Goal: Task Accomplishment & Management: Complete application form

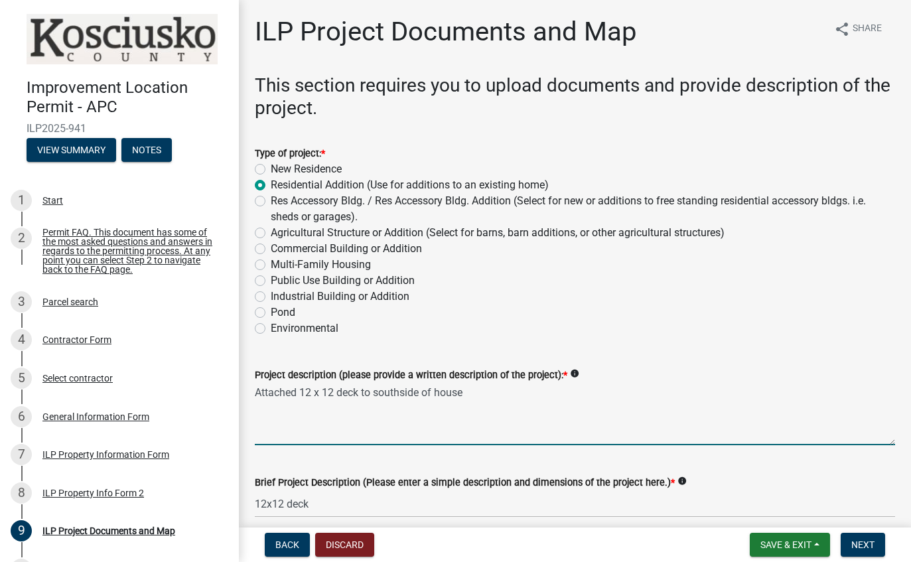
click at [315, 386] on textarea "Attached 12 x 12 deck to southside of house" at bounding box center [575, 414] width 640 height 62
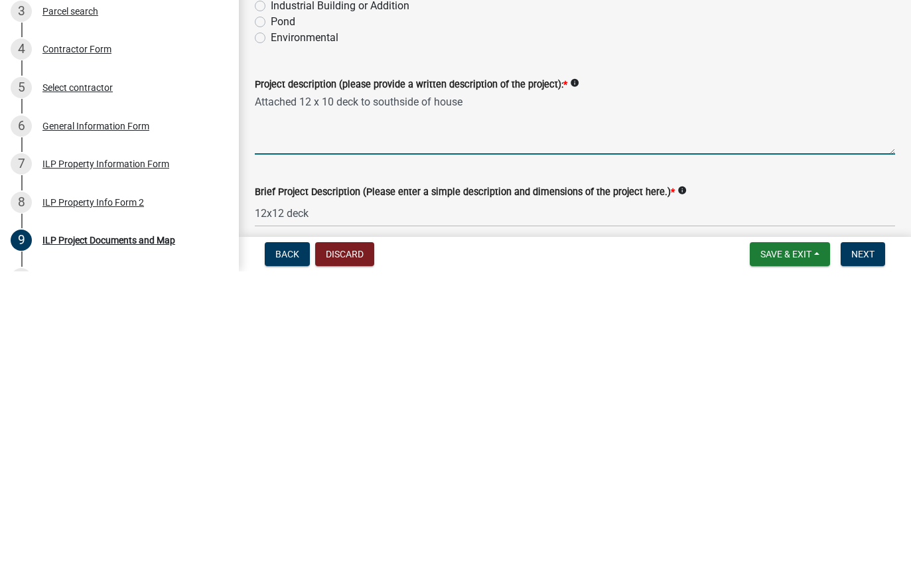
click at [754, 383] on textarea "Attached 12 x 10 deck to southside of house" at bounding box center [575, 414] width 640 height 62
type textarea "Attached 12 x 10 deck to southside of house"
click at [279, 490] on input "12x12 deck" at bounding box center [575, 503] width 640 height 27
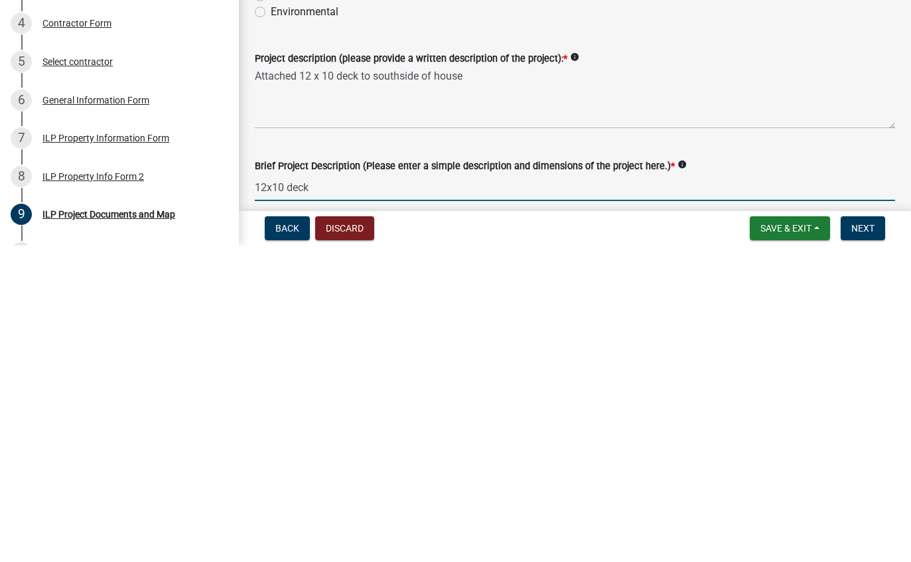
type input "12x10 deck"
click at [739, 383] on textarea "Attached 12 x 10 deck to southside of house" at bounding box center [575, 414] width 640 height 62
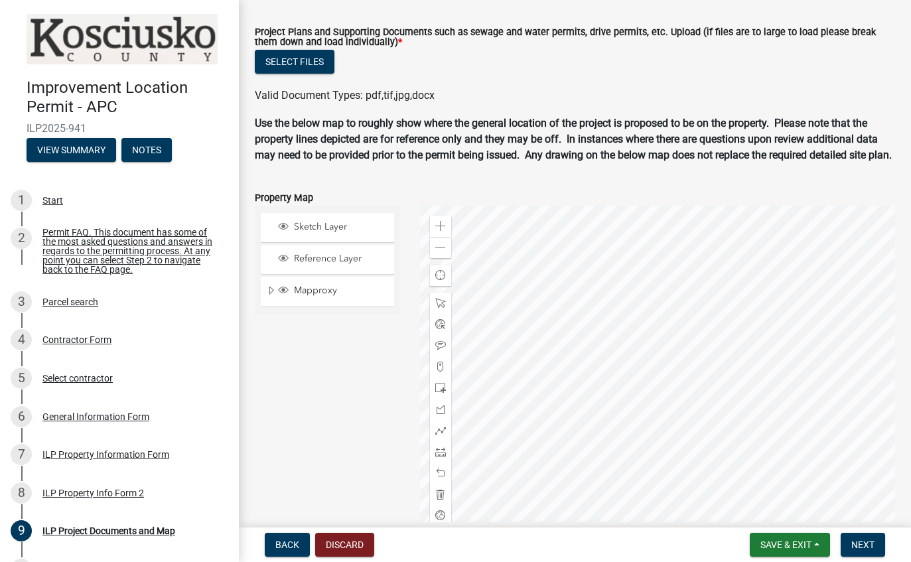
scroll to position [1365, 0]
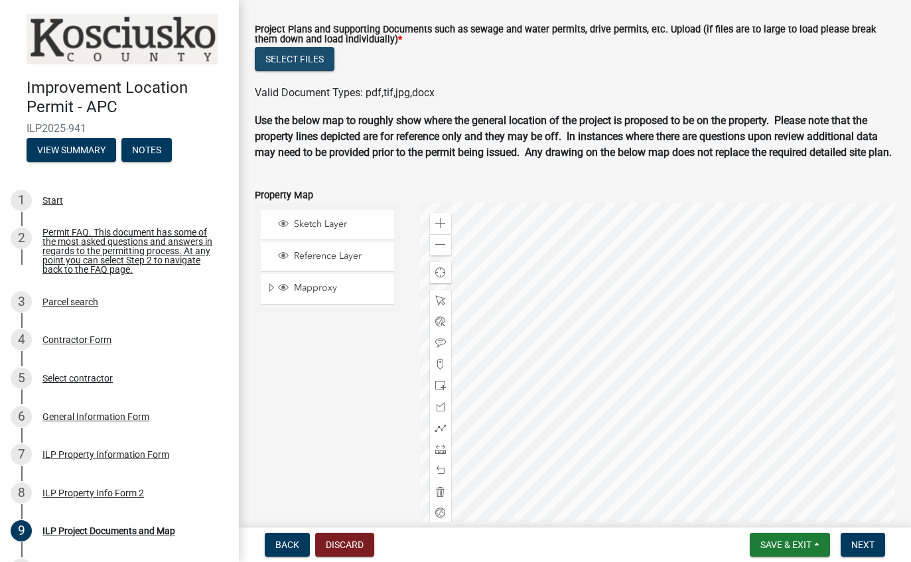
click at [301, 68] on button "Select files" at bounding box center [295, 59] width 80 height 24
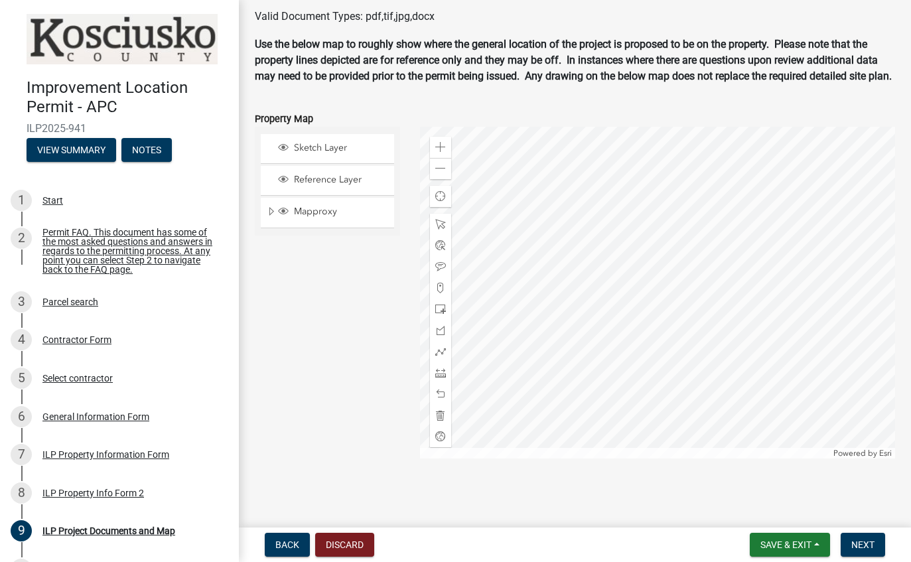
scroll to position [1499, 0]
click at [443, 310] on span at bounding box center [440, 309] width 11 height 11
click at [444, 396] on span at bounding box center [440, 394] width 11 height 11
click at [443, 396] on span at bounding box center [440, 394] width 11 height 11
click at [445, 398] on span at bounding box center [440, 394] width 11 height 11
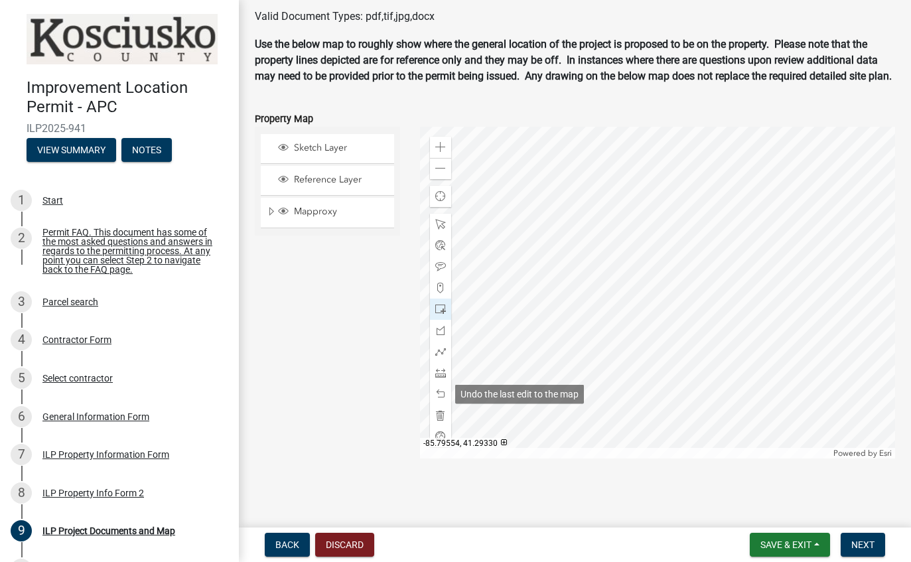
click at [445, 399] on span at bounding box center [440, 394] width 11 height 11
click at [446, 309] on div at bounding box center [440, 309] width 21 height 21
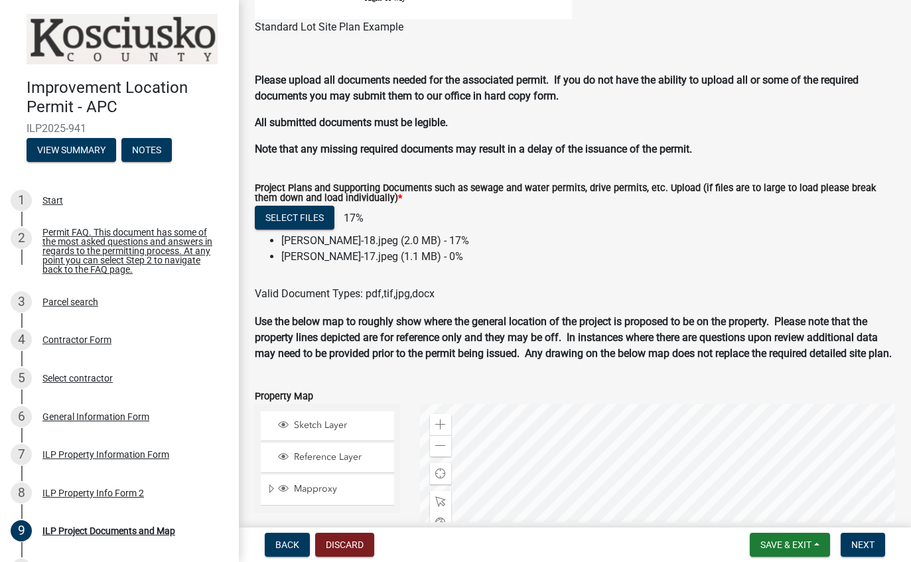
scroll to position [1221, 0]
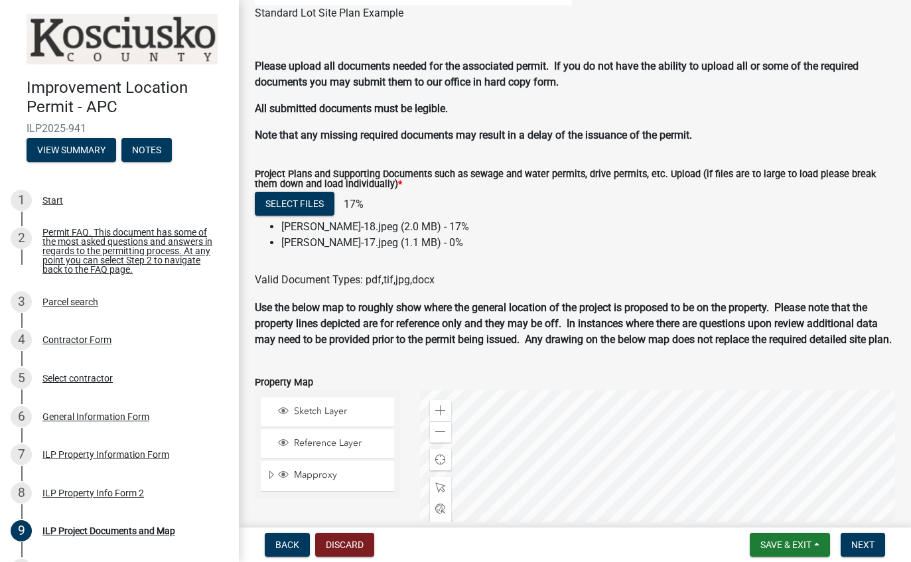
click at [378, 236] on li "Knepper’s-17.jpeg (1.1 MB) - 0%" at bounding box center [588, 243] width 614 height 16
click at [400, 218] on div "Select files 17%" at bounding box center [575, 205] width 640 height 27
click at [290, 200] on button "Select files" at bounding box center [295, 204] width 80 height 24
click at [311, 194] on button "Select files" at bounding box center [295, 204] width 80 height 24
click at [409, 234] on li "[PERSON_NAME]-18.jpeg (2.0 MB) - 17%" at bounding box center [588, 227] width 614 height 16
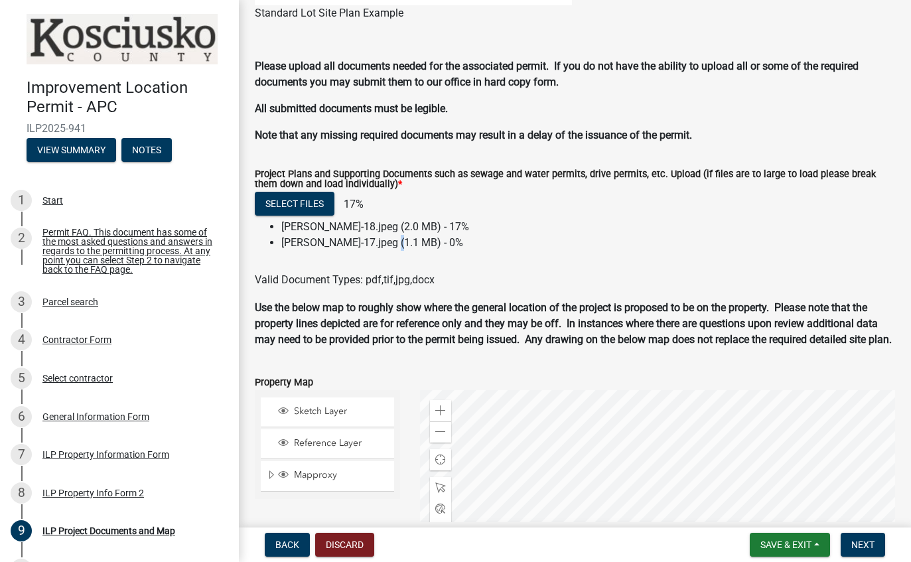
click at [444, 250] on li "Knepper’s-17.jpeg (1.1 MB) - 0%" at bounding box center [588, 243] width 614 height 16
click at [407, 218] on div "Select files 17%" at bounding box center [575, 205] width 640 height 27
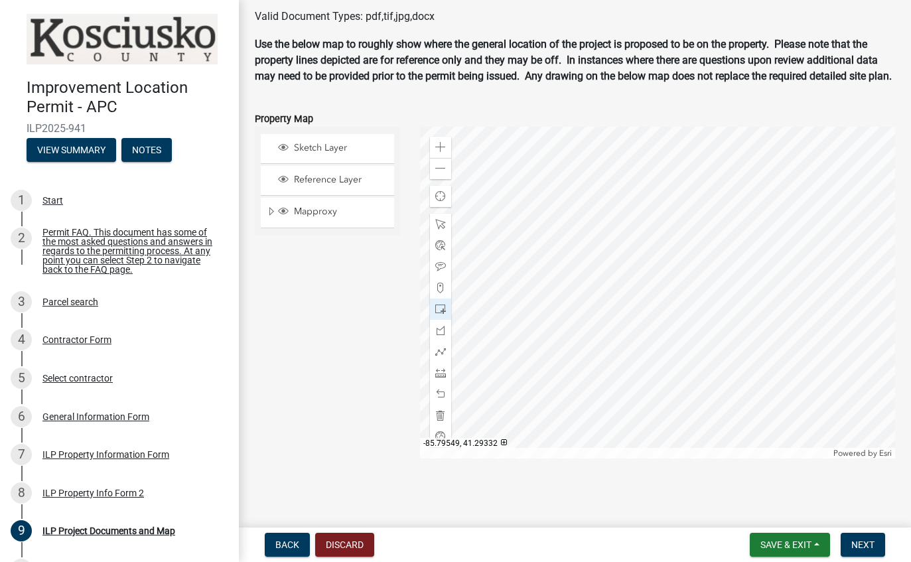
scroll to position [1499, 0]
click at [871, 553] on button "Next" at bounding box center [863, 545] width 44 height 24
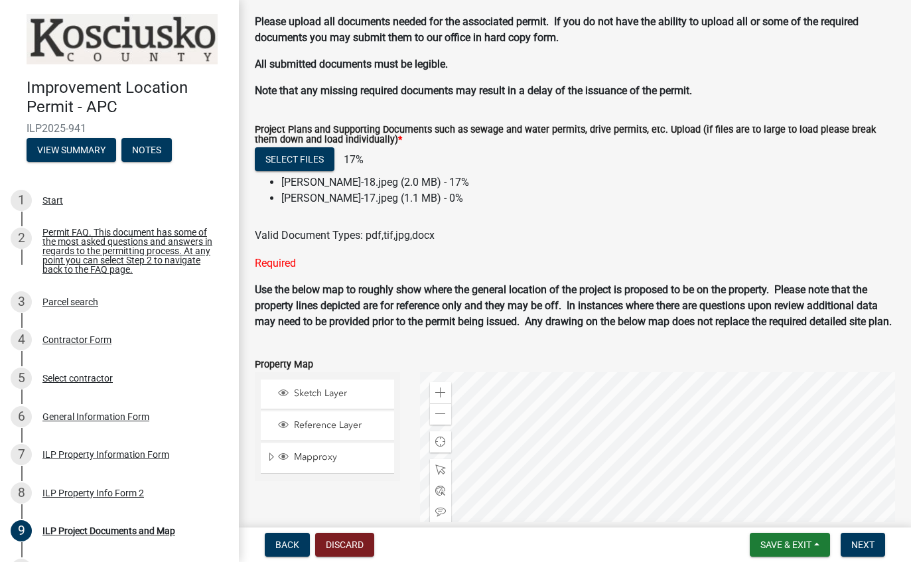
scroll to position [1278, 0]
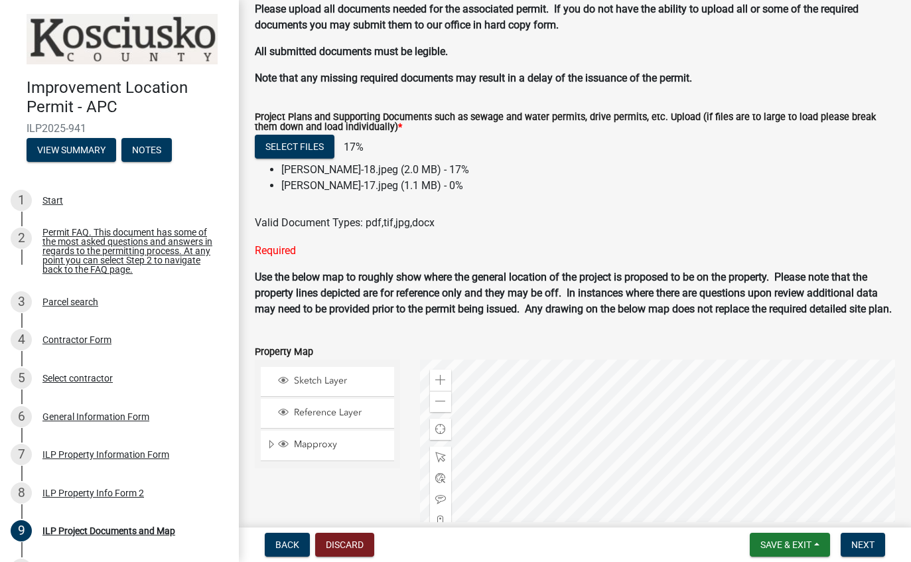
click at [307, 139] on button "Select files" at bounding box center [295, 147] width 80 height 24
click at [298, 144] on button "Select files" at bounding box center [295, 147] width 80 height 24
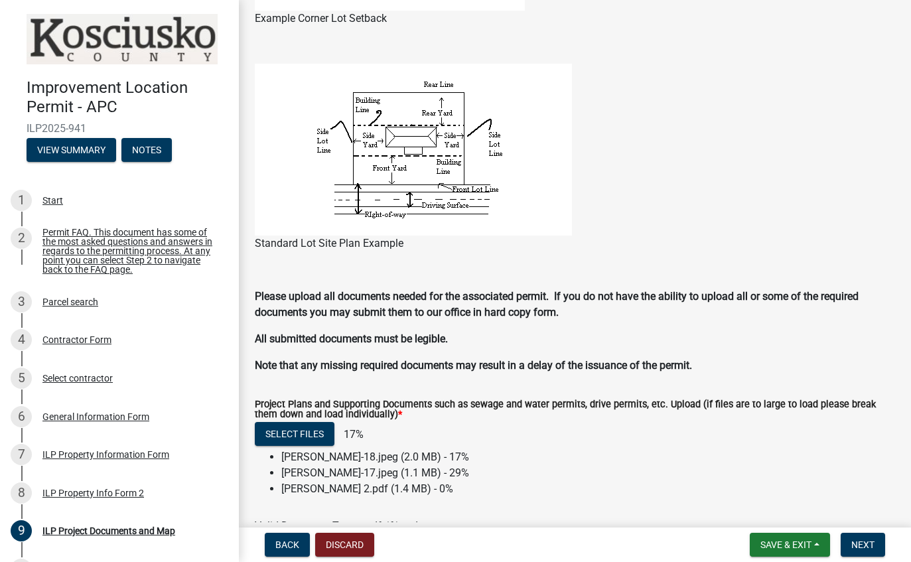
scroll to position [1021, 0]
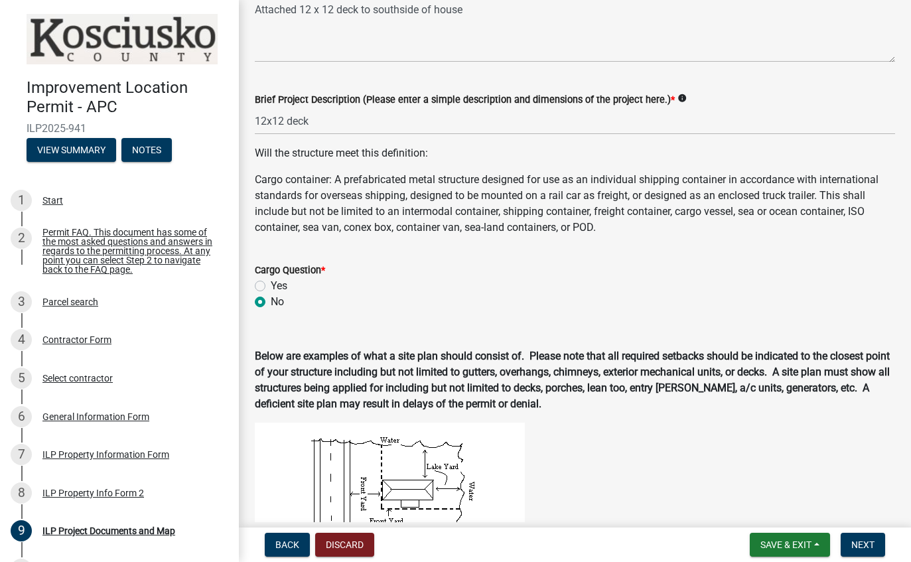
scroll to position [389, 0]
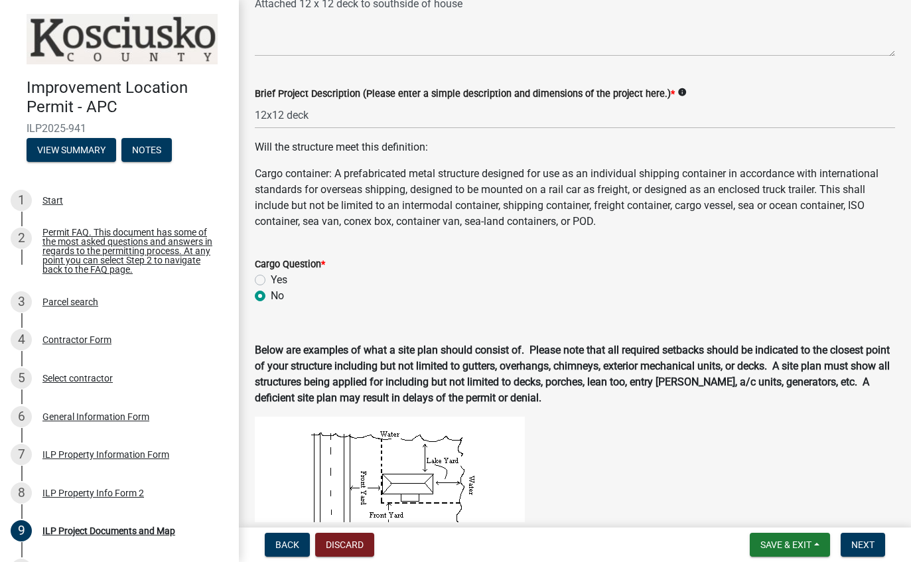
click at [283, 98] on label "Brief Project Description (Please enter a simple description and dimensions of …" at bounding box center [465, 94] width 420 height 9
click at [283, 102] on input "12x12 deck" at bounding box center [575, 115] width 640 height 27
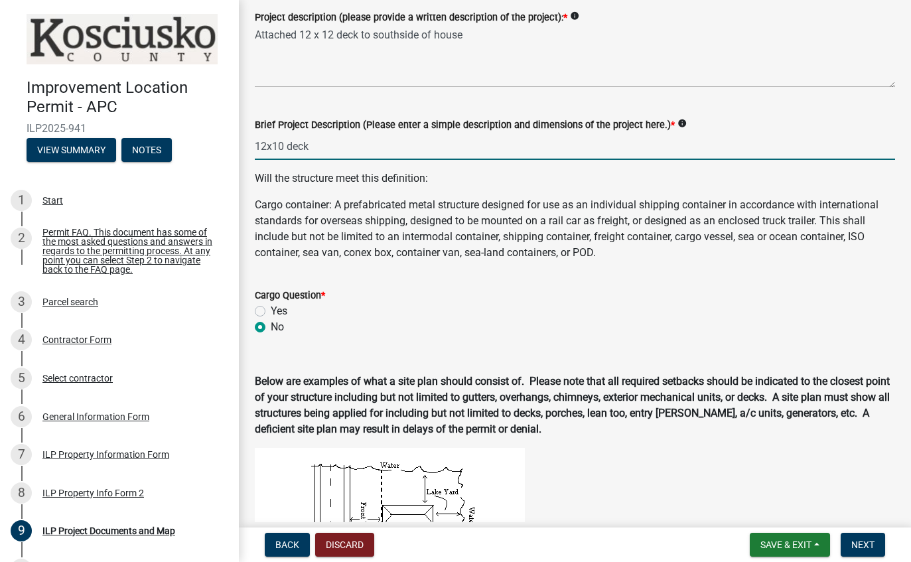
scroll to position [350, 0]
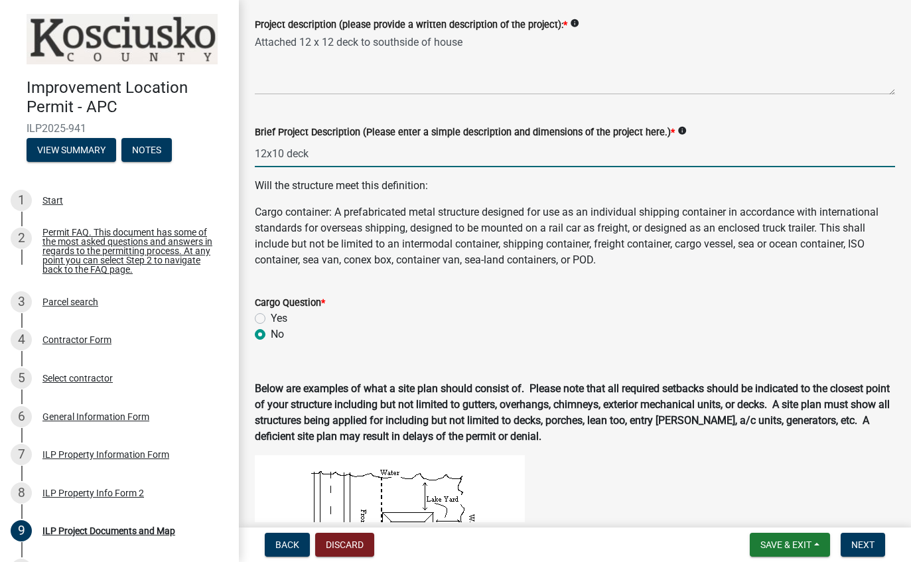
type input "12x10 deck"
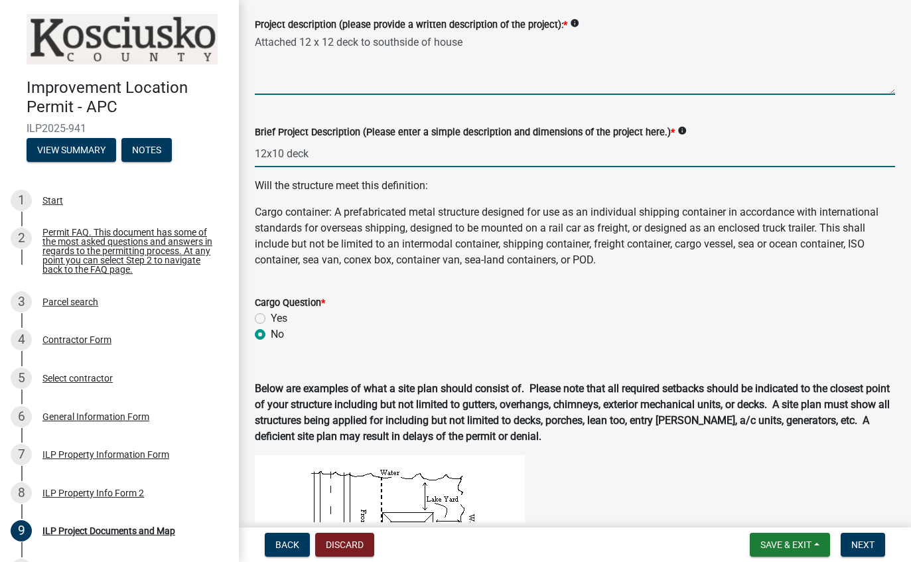
click at [338, 35] on textarea "Attached 12 x 12 deck to southside of house" at bounding box center [575, 64] width 640 height 62
click at [724, 62] on textarea "Attached 12 x 10 deck to southside of house" at bounding box center [575, 64] width 640 height 62
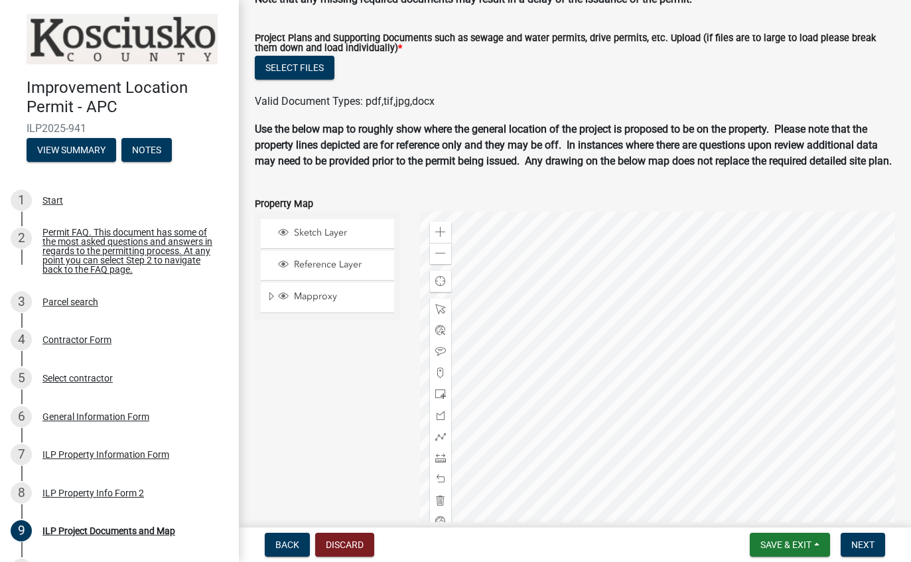
scroll to position [1357, 0]
type textarea "Attached 12 x 10 deck to southside of house"
click at [300, 64] on button "Select files" at bounding box center [295, 67] width 80 height 24
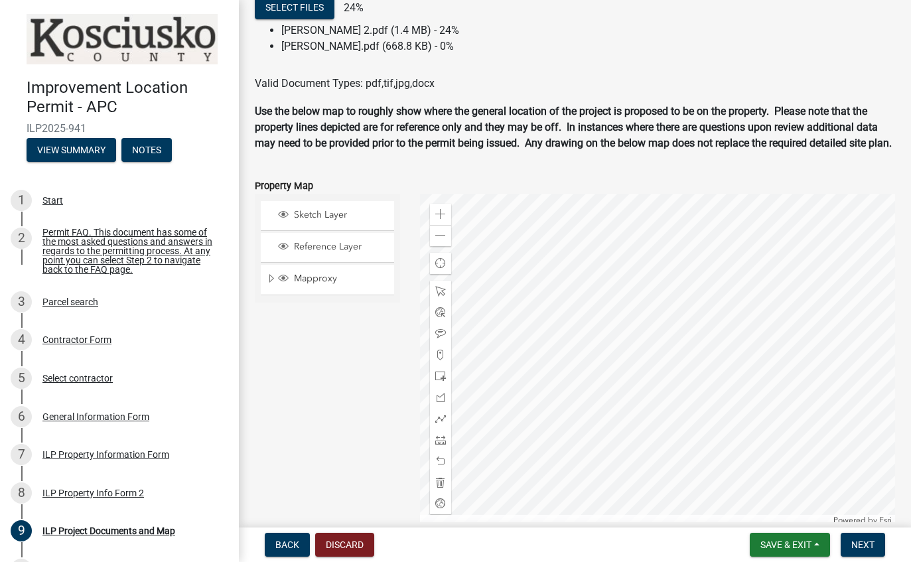
scroll to position [1421, 0]
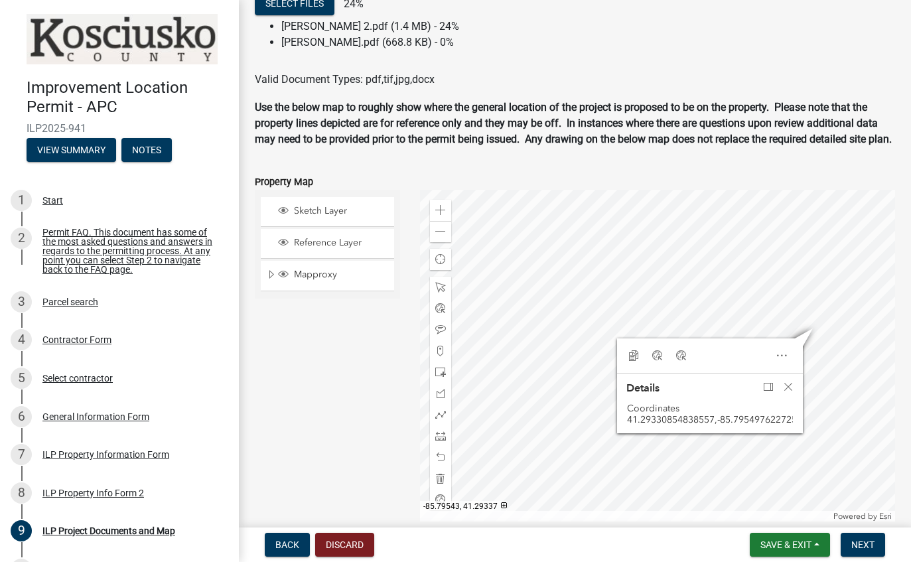
click at [797, 554] on button "Save & Exit" at bounding box center [790, 545] width 80 height 24
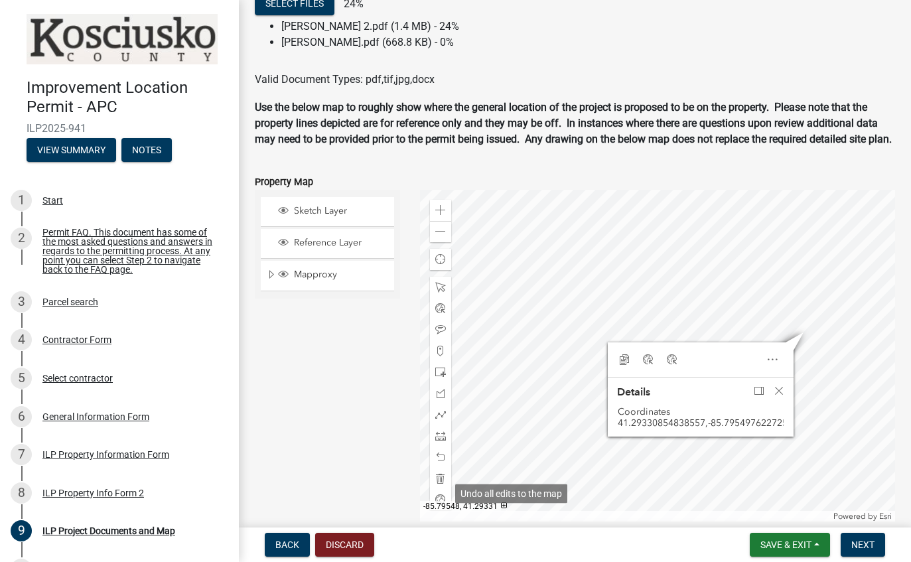
click at [440, 488] on div at bounding box center [440, 478] width 21 height 21
click at [442, 378] on span at bounding box center [440, 372] width 11 height 11
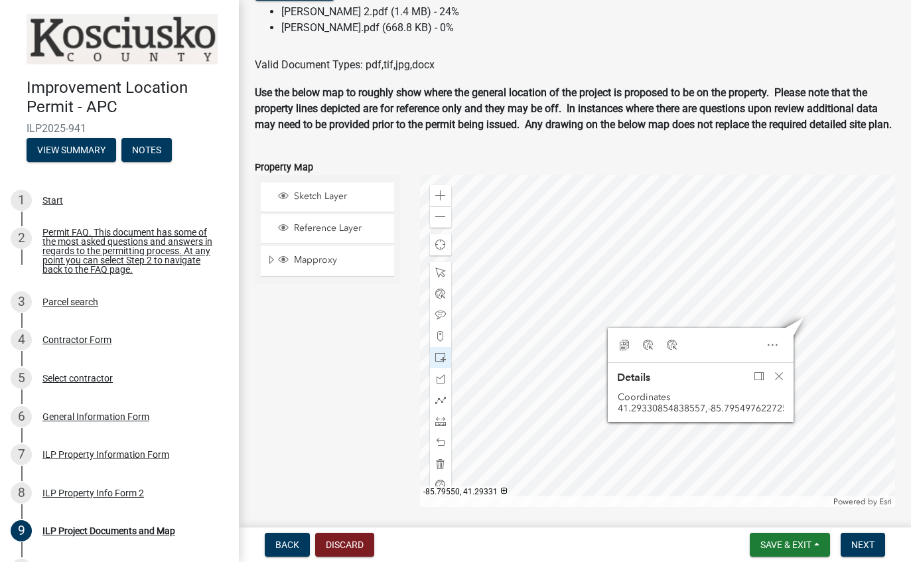
click at [864, 550] on span "Next" at bounding box center [863, 545] width 23 height 11
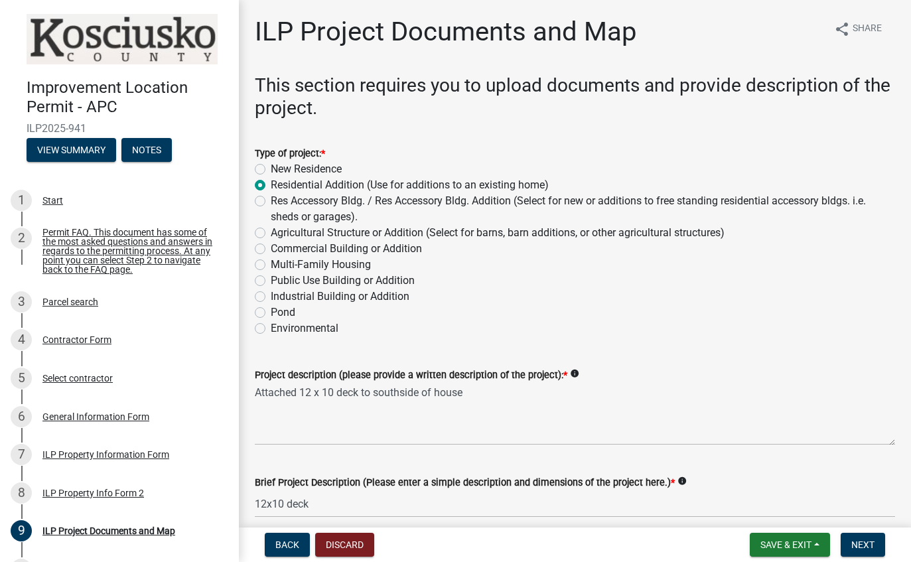
scroll to position [0, 0]
click at [817, 542] on button "Save & Exit" at bounding box center [790, 545] width 80 height 24
click at [790, 507] on button "Save & Exit" at bounding box center [777, 510] width 106 height 32
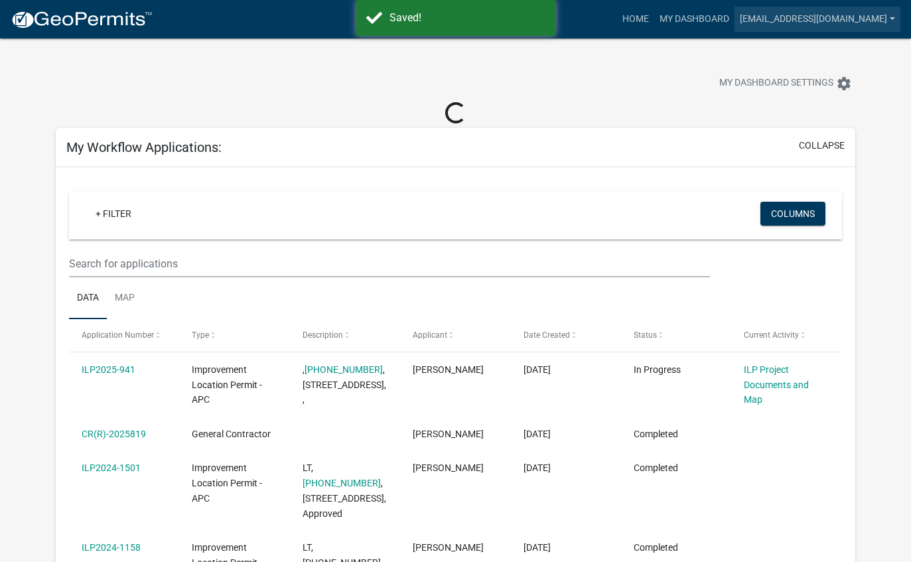
click at [840, 12] on link "[EMAIL_ADDRESS][DOMAIN_NAME]" at bounding box center [818, 19] width 166 height 25
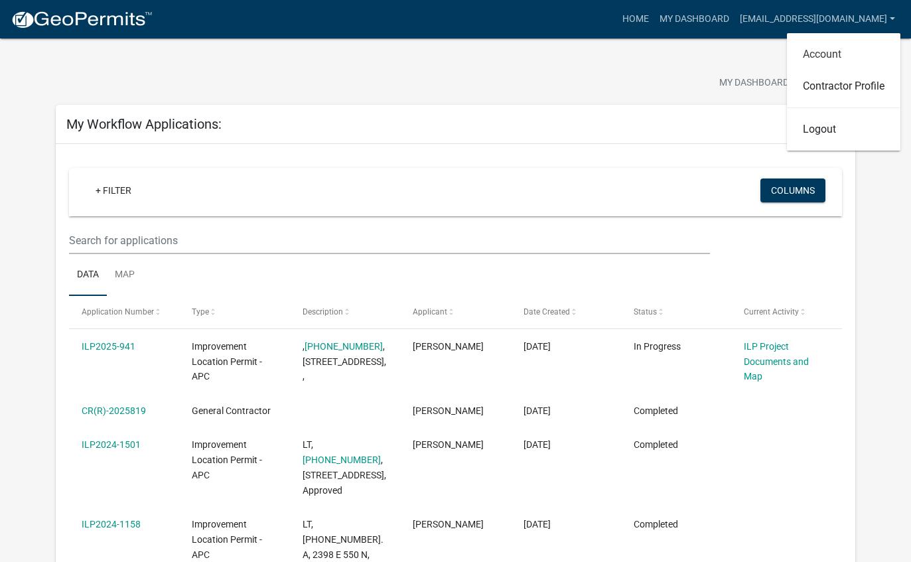
click at [830, 45] on link "Account" at bounding box center [843, 54] width 113 height 32
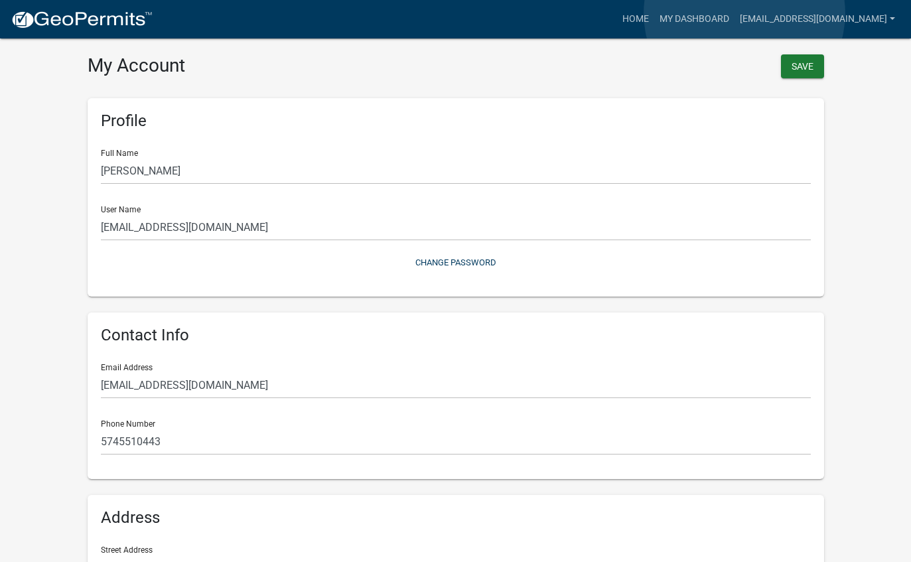
click at [735, 13] on link "My Dashboard" at bounding box center [694, 19] width 80 height 25
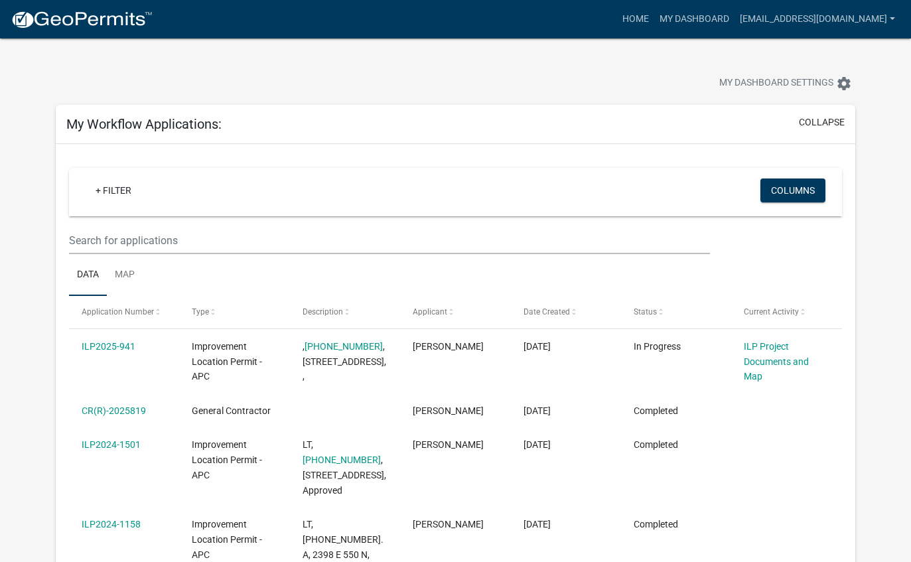
click at [763, 350] on link "ILP Project Documents and Map" at bounding box center [776, 361] width 65 height 41
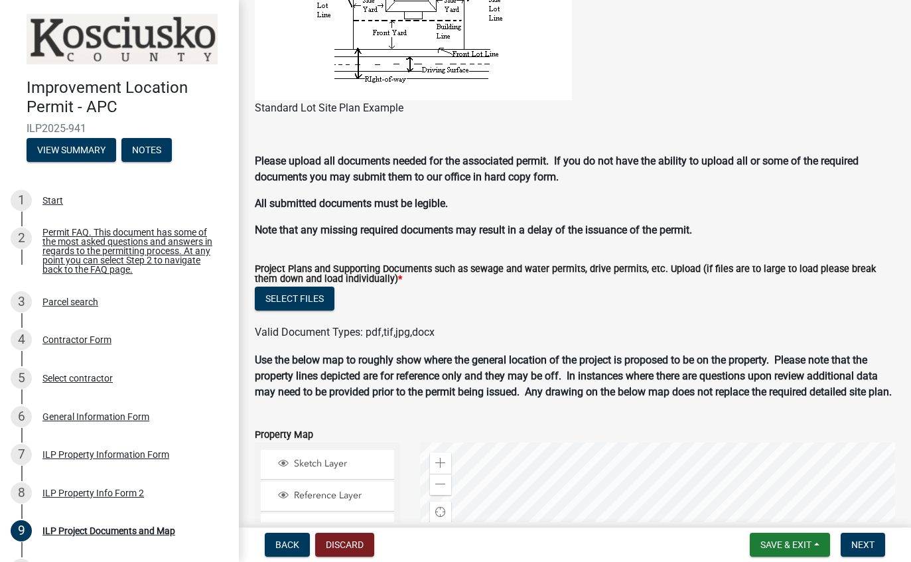
scroll to position [1114, 0]
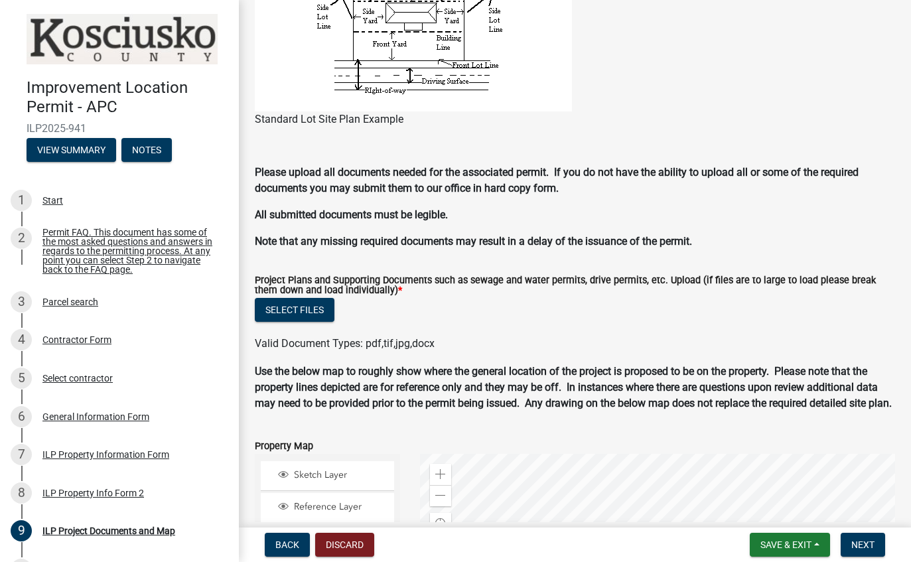
click at [304, 307] on button "Select files" at bounding box center [295, 310] width 80 height 24
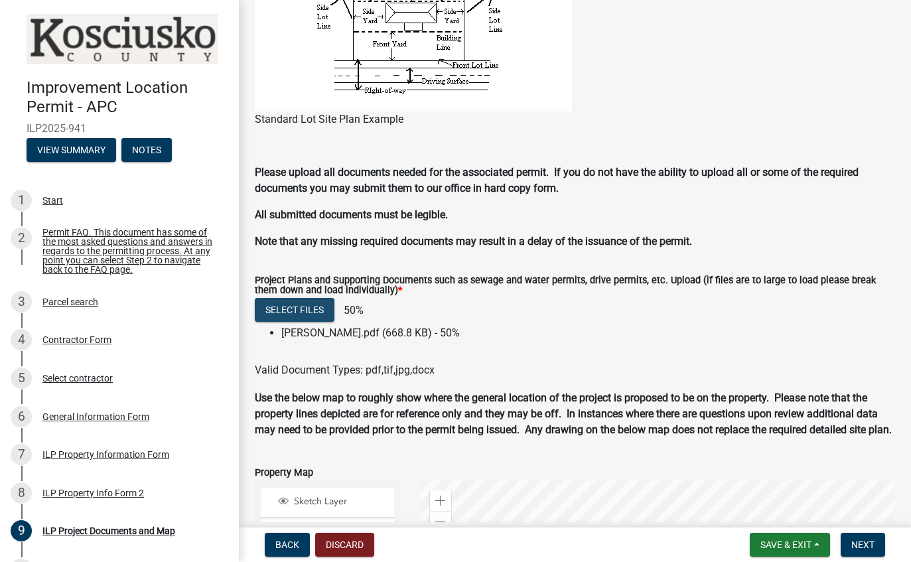
click at [300, 311] on button "Select files" at bounding box center [295, 310] width 80 height 24
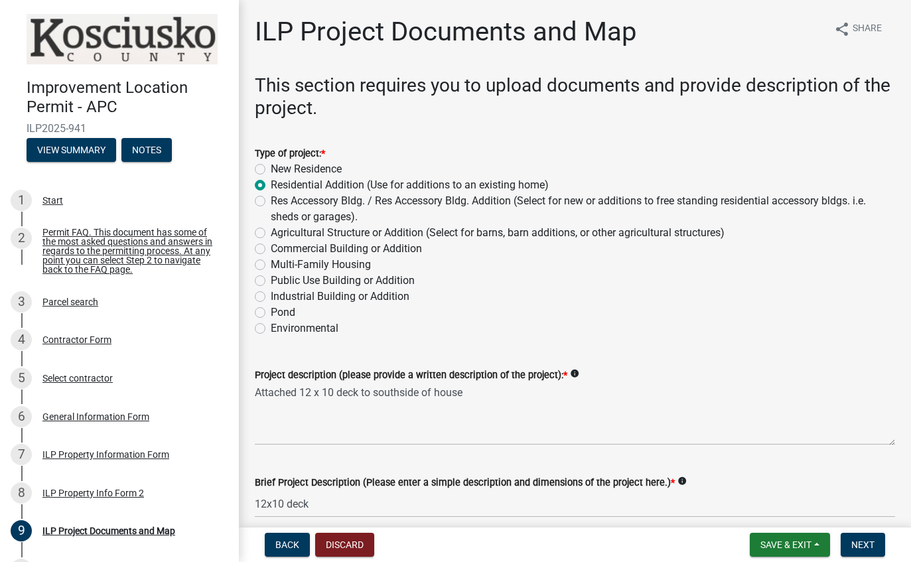
click at [159, 42] on img at bounding box center [122, 39] width 191 height 50
click at [106, 48] on img at bounding box center [122, 39] width 191 height 50
click at [121, 110] on h4 "Improvement Location Permit - APC" at bounding box center [128, 97] width 202 height 38
click at [75, 152] on button "View Summary" at bounding box center [72, 150] width 90 height 24
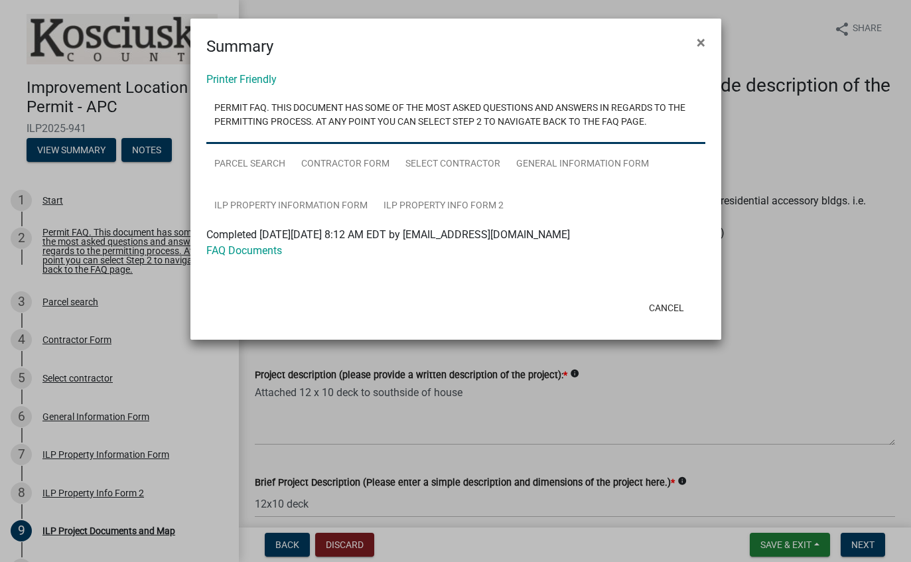
click at [715, 38] on button "×" at bounding box center [701, 42] width 30 height 37
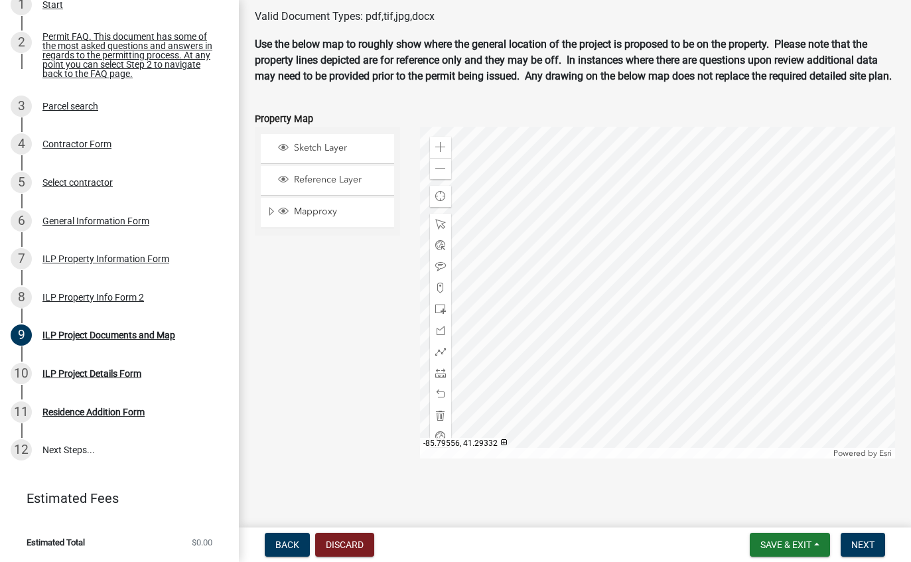
scroll to position [195, 0]
click at [108, 377] on div "ILP Project Details Form" at bounding box center [91, 374] width 99 height 9
click at [110, 374] on div "ILP Project Details Form" at bounding box center [91, 374] width 99 height 9
click at [106, 379] on div "10 ILP Project Details Form" at bounding box center [114, 374] width 207 height 21
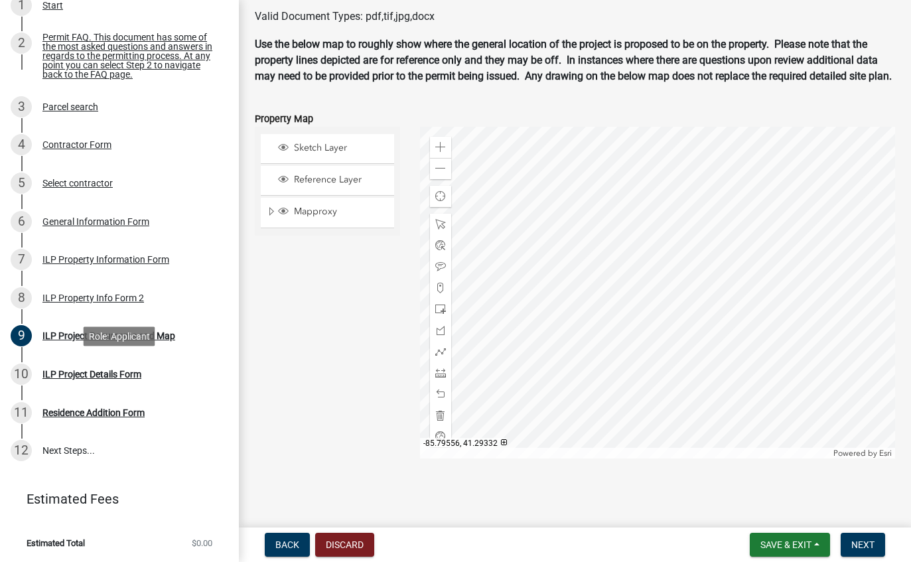
click at [110, 383] on div "10 ILP Project Details Form" at bounding box center [114, 374] width 207 height 21
click at [877, 556] on button "Next" at bounding box center [863, 545] width 44 height 24
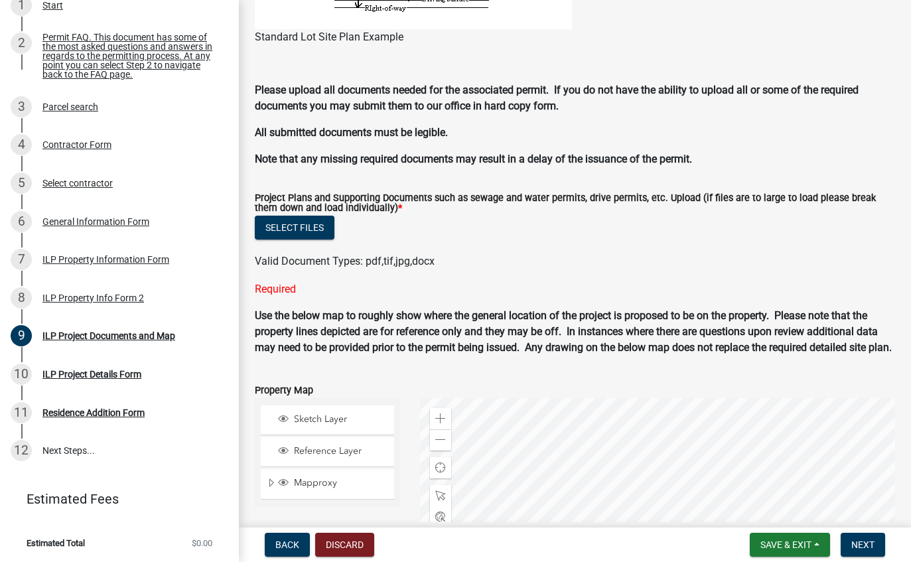
scroll to position [1185, 0]
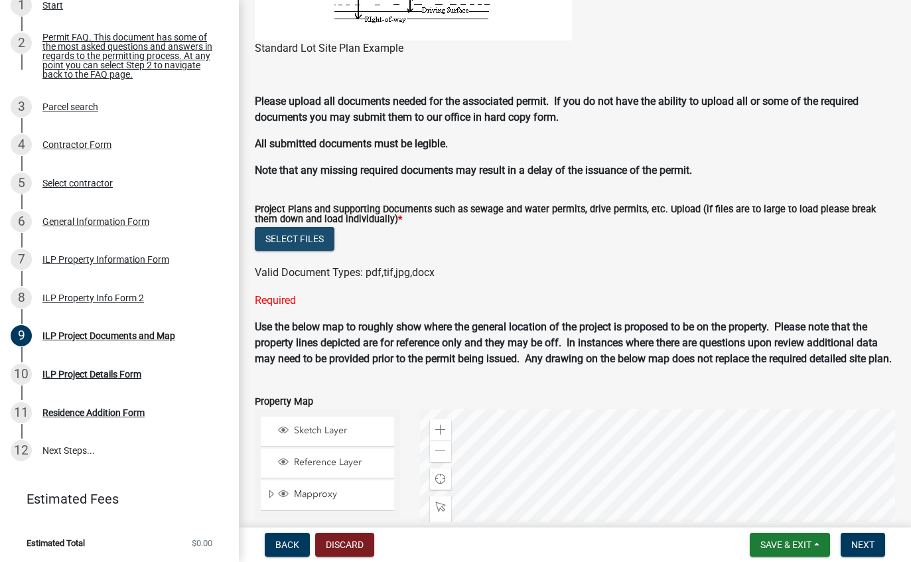
click at [293, 238] on button "Select files" at bounding box center [295, 239] width 80 height 24
click at [315, 229] on button "Select files" at bounding box center [295, 239] width 80 height 24
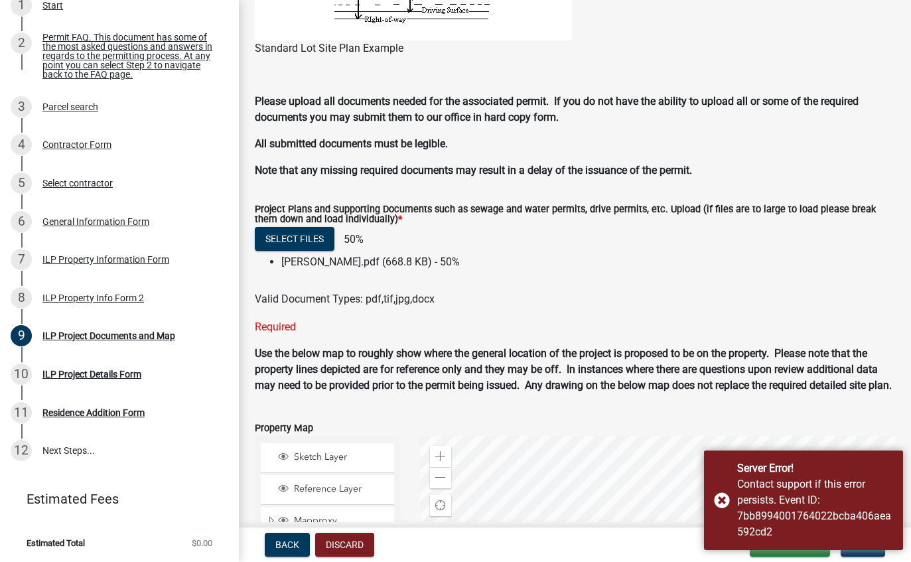
click at [822, 498] on div "Contact support if this error persists. Event ID: 7bb8994001764022bcba406aea592…" at bounding box center [815, 509] width 156 height 64
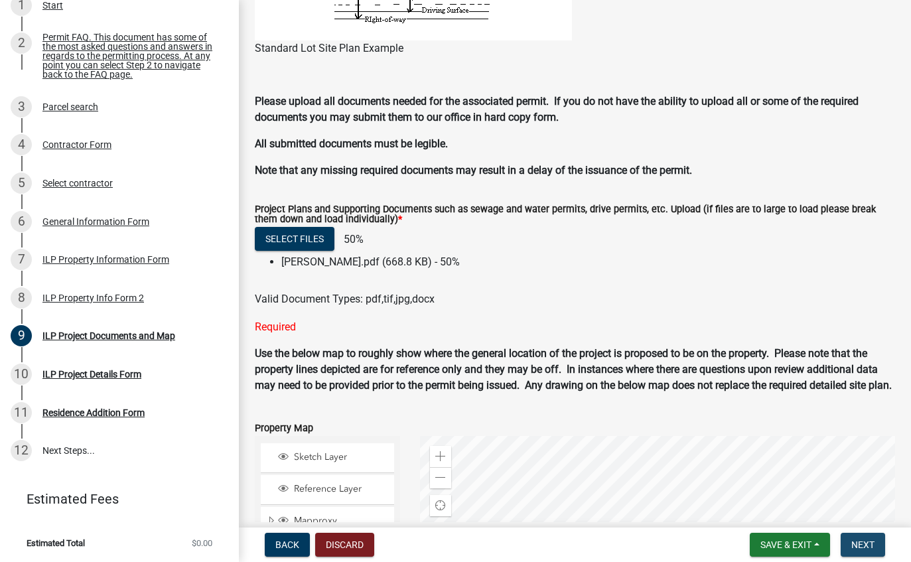
click at [872, 550] on span "Next" at bounding box center [863, 545] width 23 height 11
click at [284, 550] on span "Back" at bounding box center [287, 545] width 24 height 11
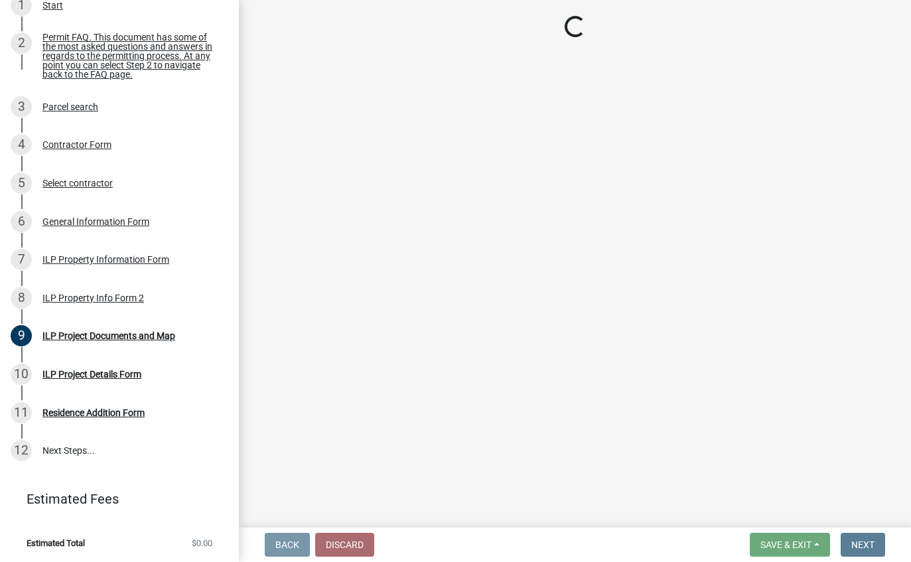
scroll to position [0, 0]
select select "d1e29b26-5d4c-45d9-9a17-32724f9b6679"
select select "ea119d11-e52e-4559-b746-af06211fe819"
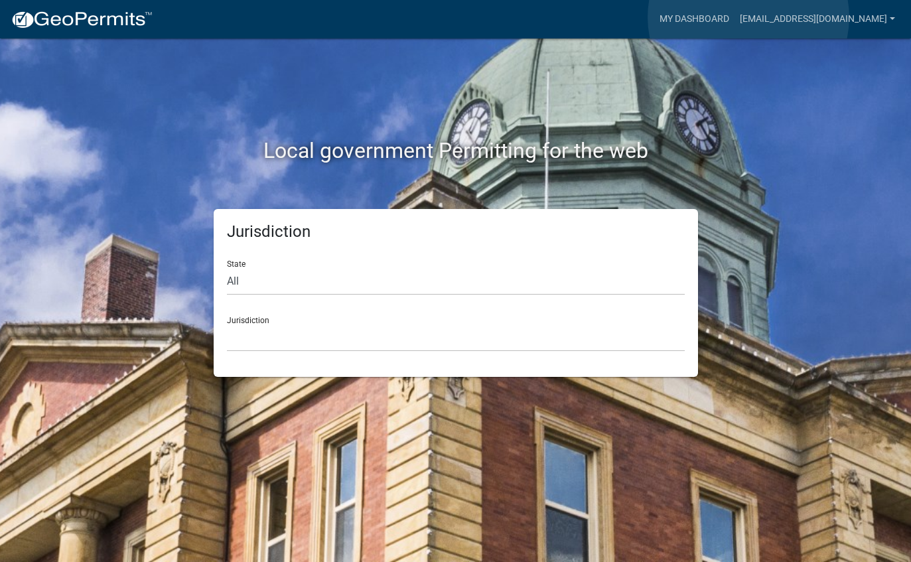
click at [735, 18] on link "My Dashboard" at bounding box center [694, 19] width 80 height 25
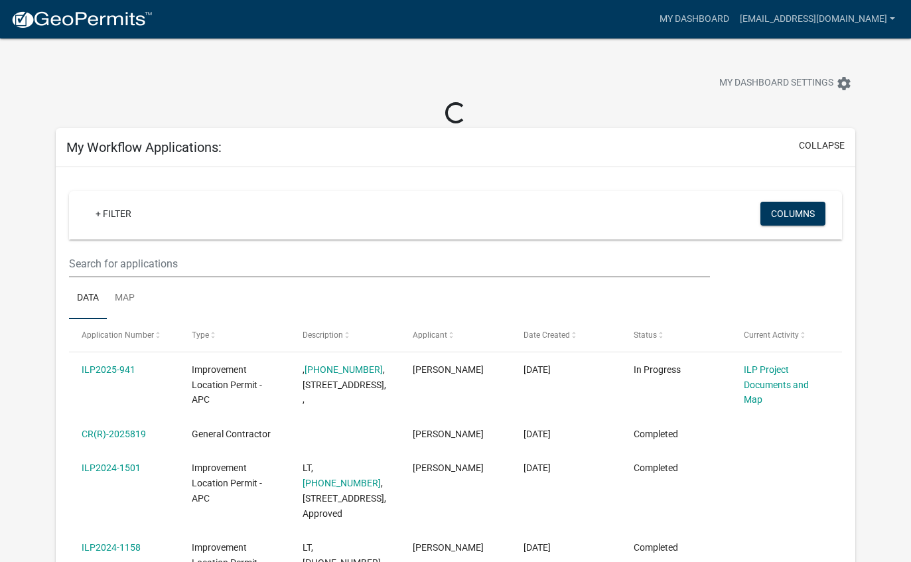
click at [100, 382] on datatable-body-cell "ILP2025-941" at bounding box center [124, 384] width 110 height 64
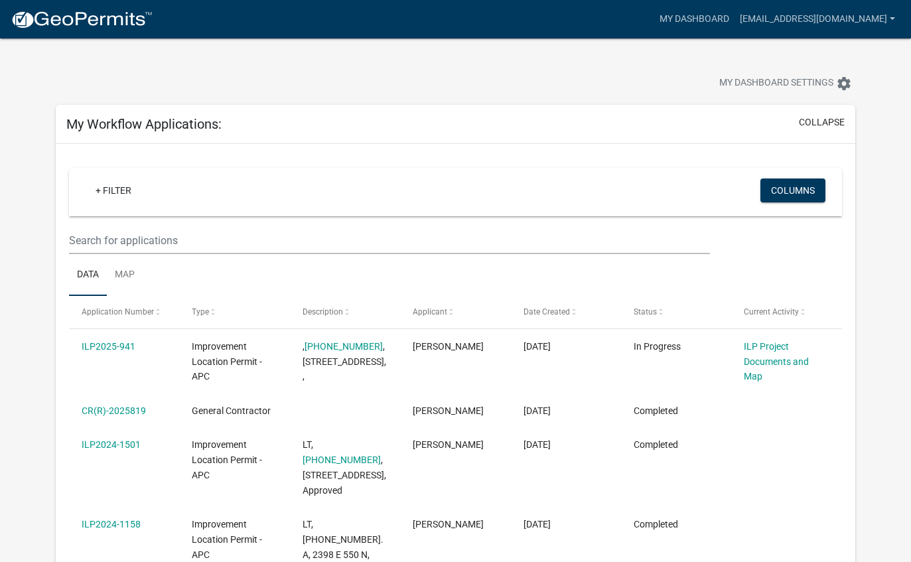
click at [774, 350] on link "ILP Project Documents and Map" at bounding box center [776, 361] width 65 height 41
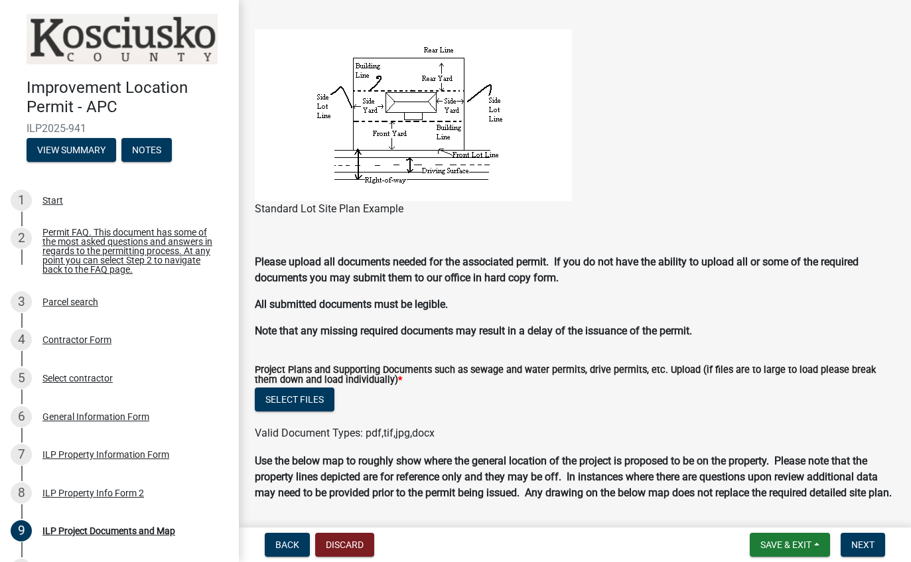
scroll to position [1039, 0]
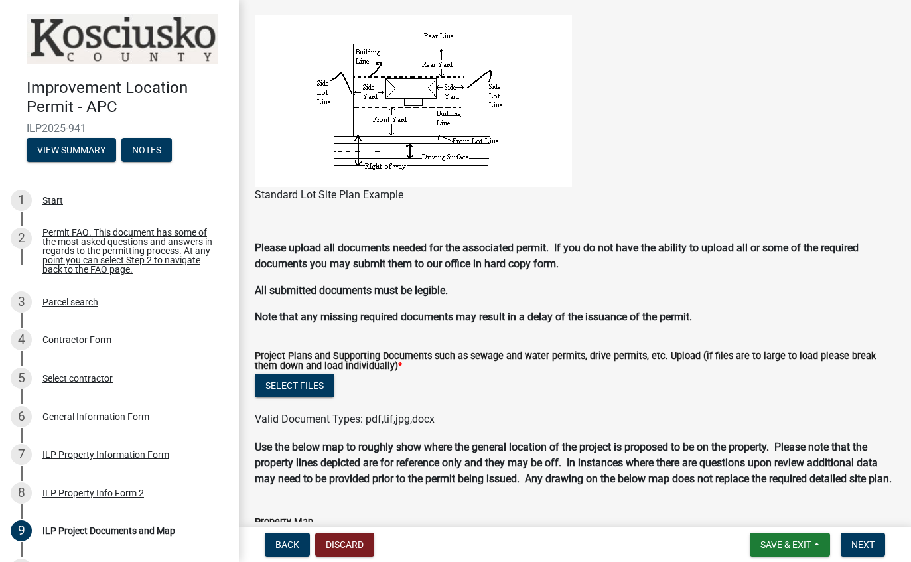
click at [310, 390] on button "Select files" at bounding box center [295, 386] width 80 height 24
click at [311, 380] on button "Select files" at bounding box center [295, 386] width 80 height 24
